Goal: Information Seeking & Learning: Learn about a topic

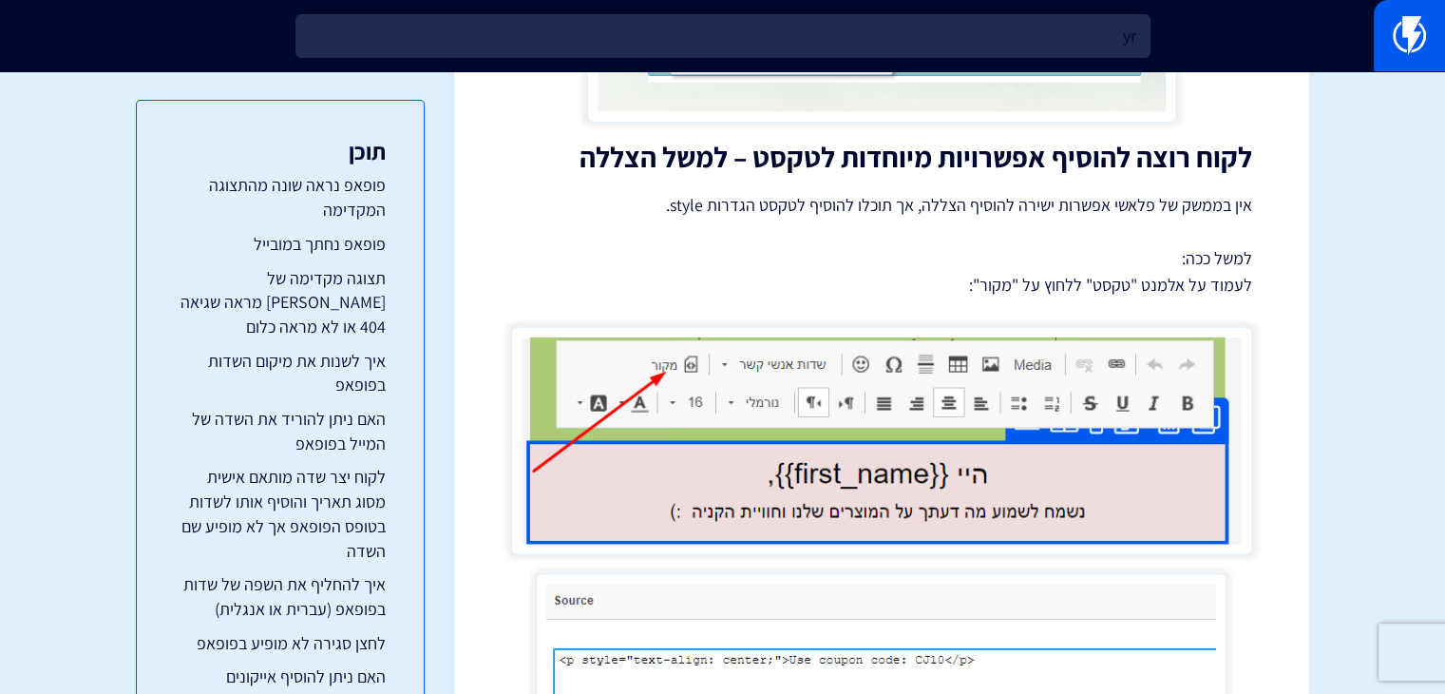
type input "y"
type input "טריפל"
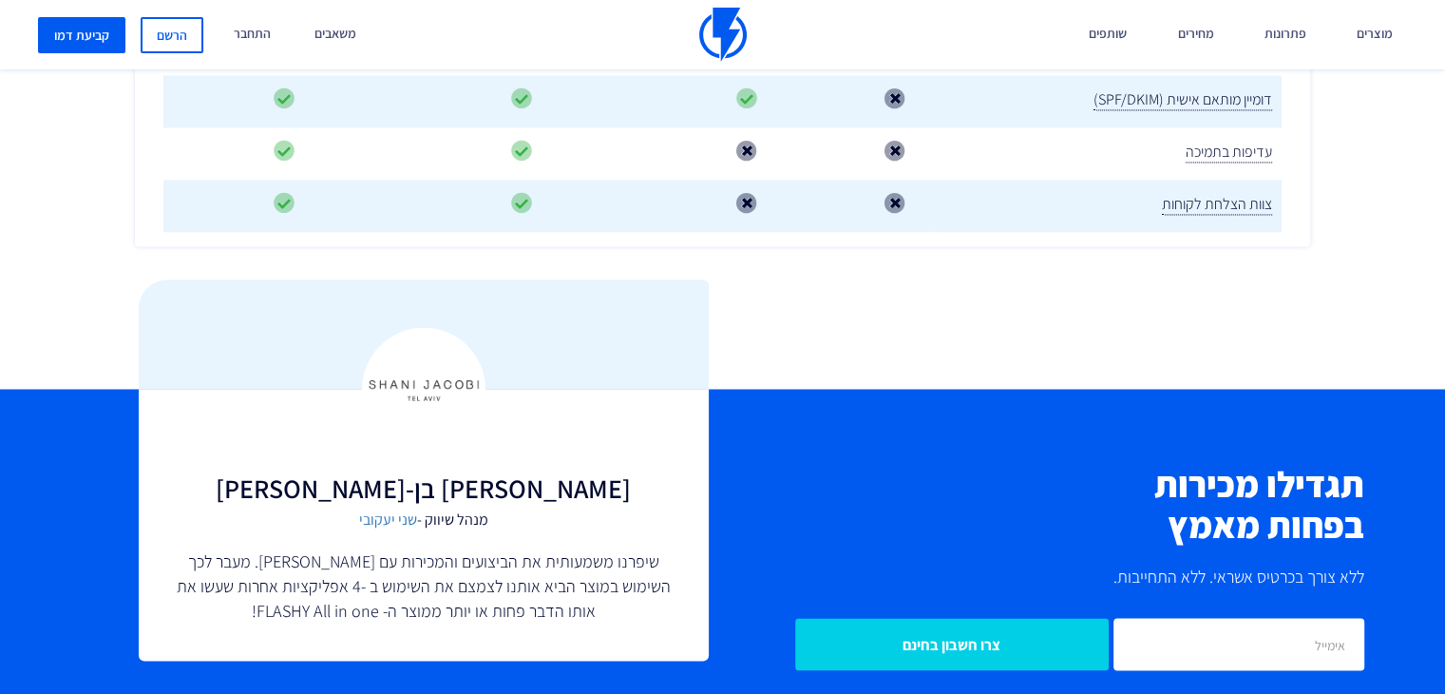
scroll to position [2851, 0]
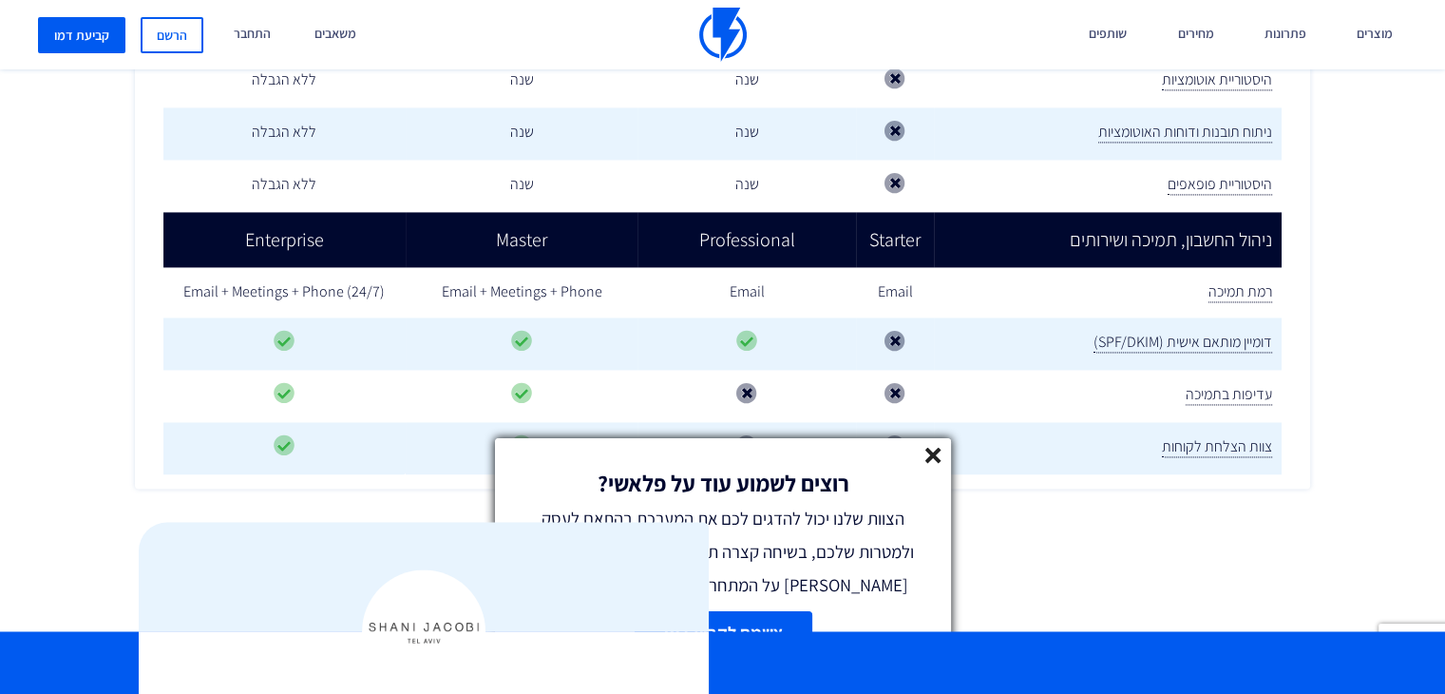
click at [928, 457] on line at bounding box center [933, 455] width 13 height 13
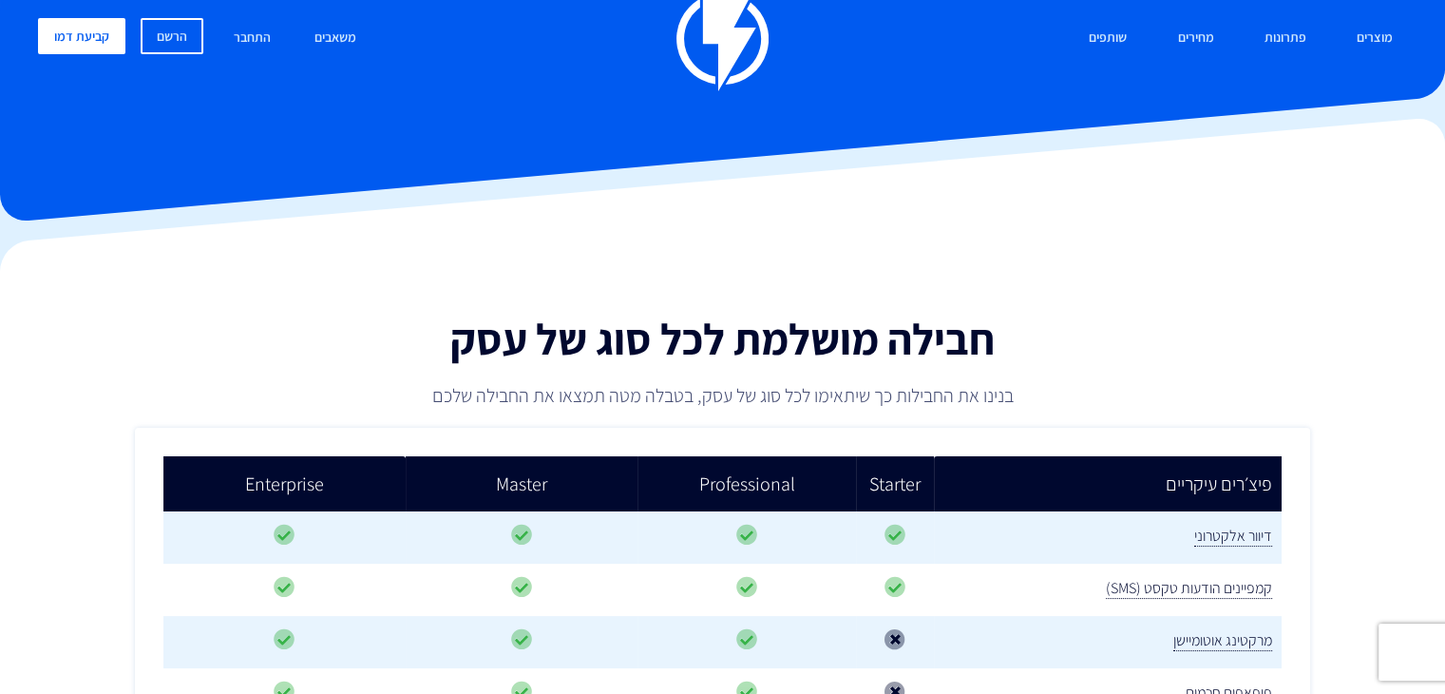
scroll to position [0, 0]
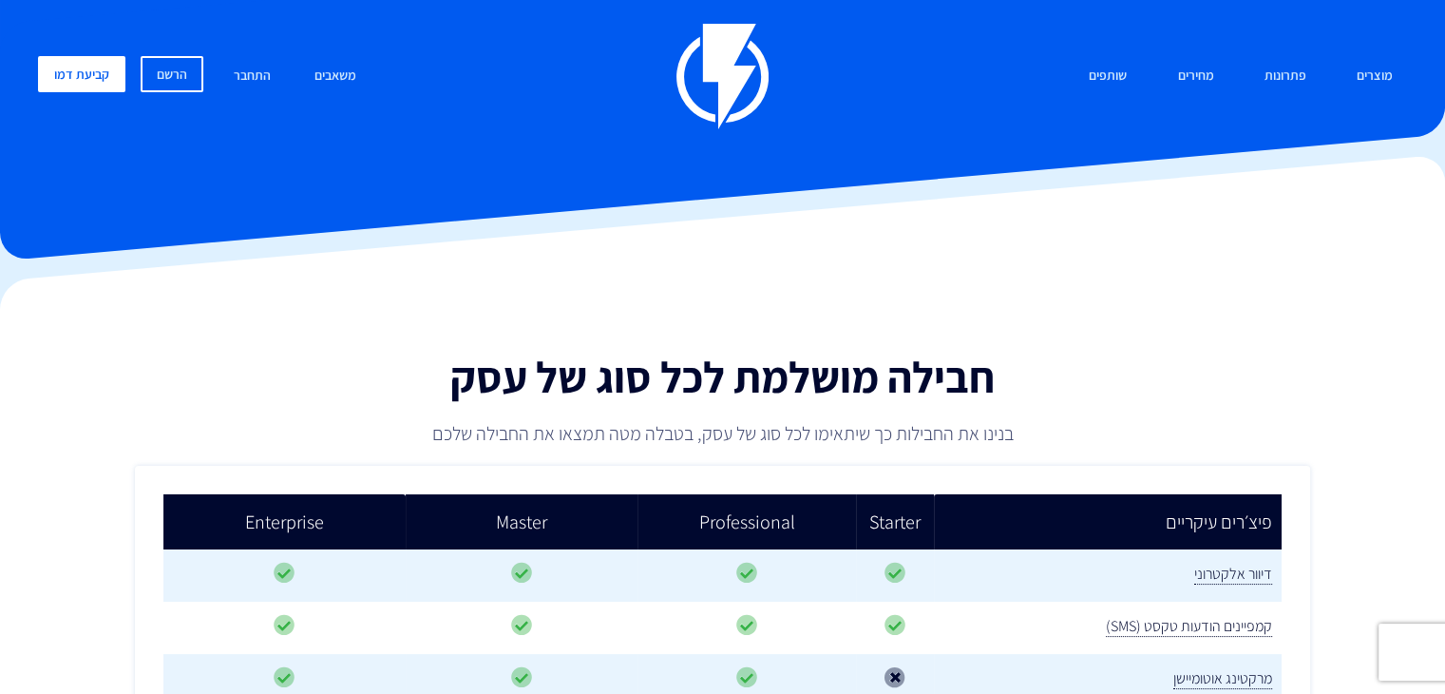
click at [678, 61] on img at bounding box center [723, 76] width 92 height 105
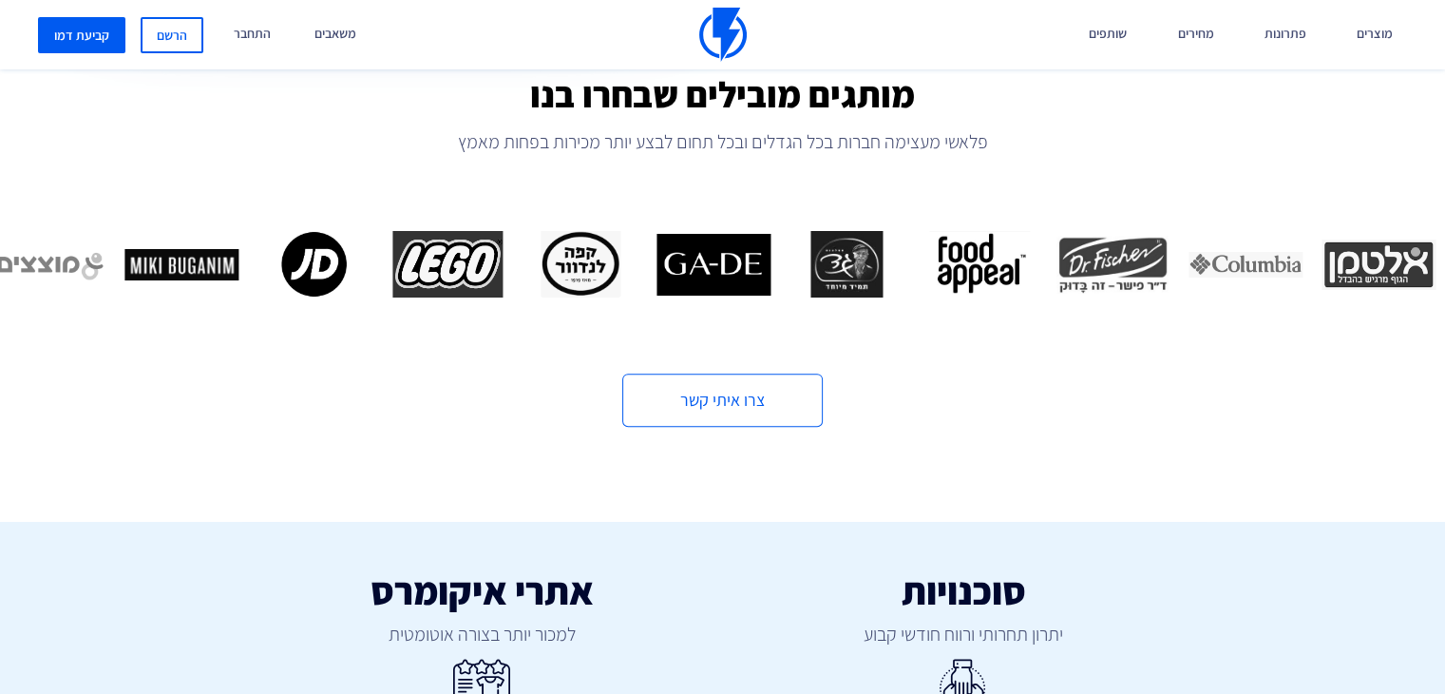
scroll to position [570, 0]
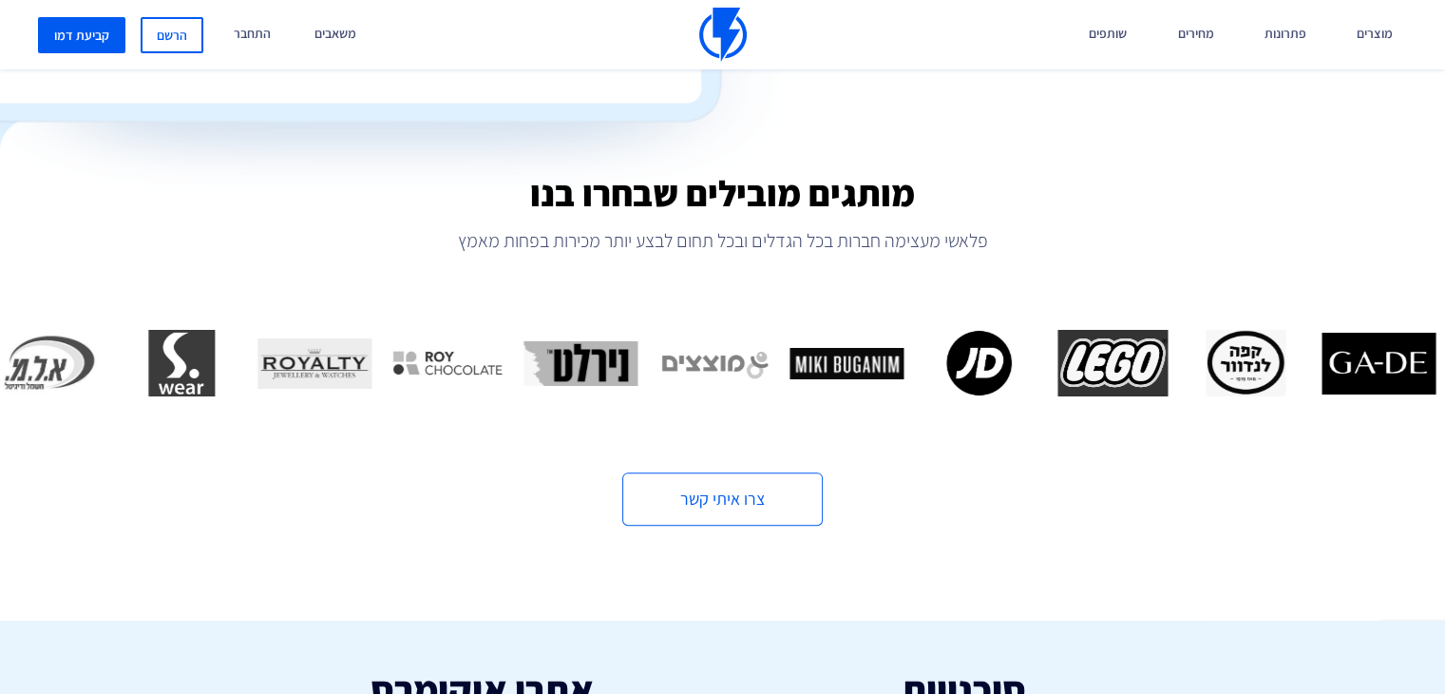
click at [532, 237] on p "פלאשי מעצימה חברות בכל הגדלים ובכל תחום לבצע יותר מכירות בפחות מאמץ" at bounding box center [722, 240] width 1445 height 27
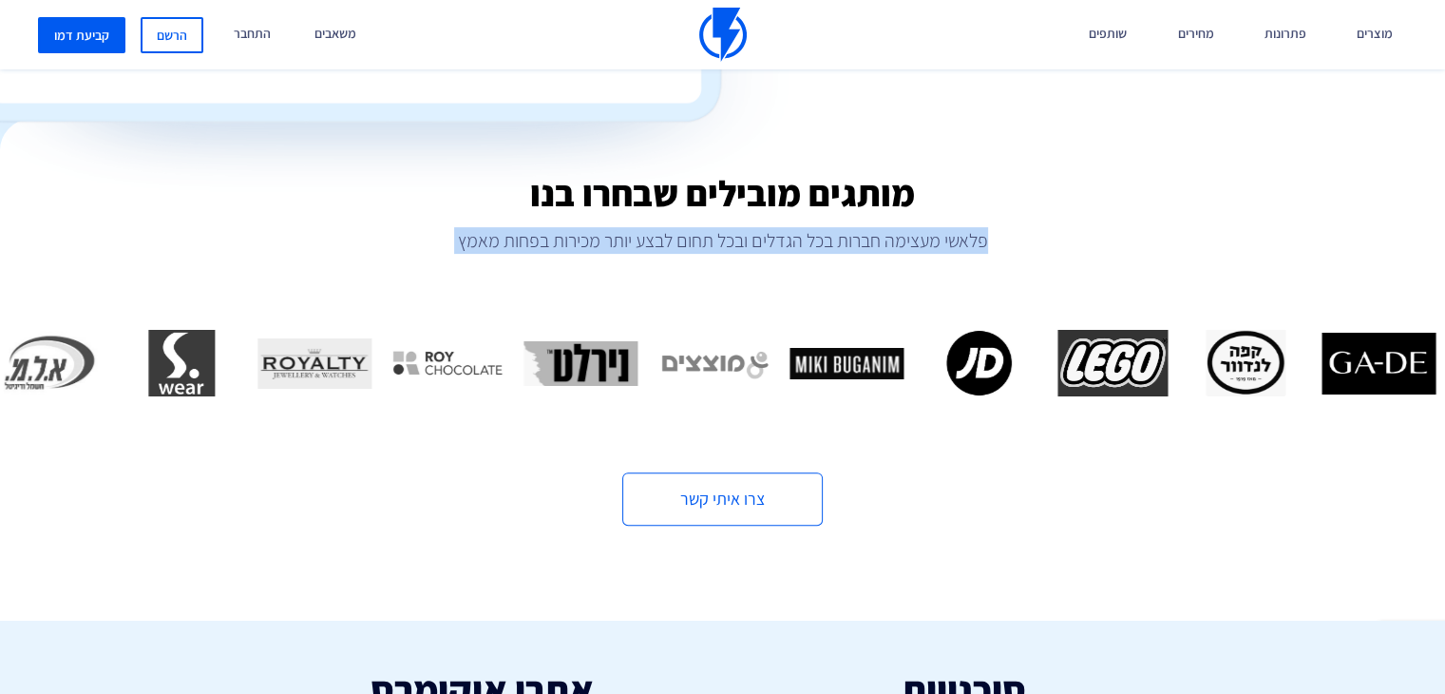
click at [532, 237] on p "פלאשי מעצימה חברות בכל הגדלים ובכל תחום לבצע יותר מכירות בפחות מאמץ" at bounding box center [722, 240] width 1445 height 27
click at [654, 243] on p "פלאשי מעצימה חברות בכל הגדלים ובכל תחום לבצע יותר מכירות בפחות מאמץ" at bounding box center [722, 240] width 1445 height 27
